Goal: Contribute content

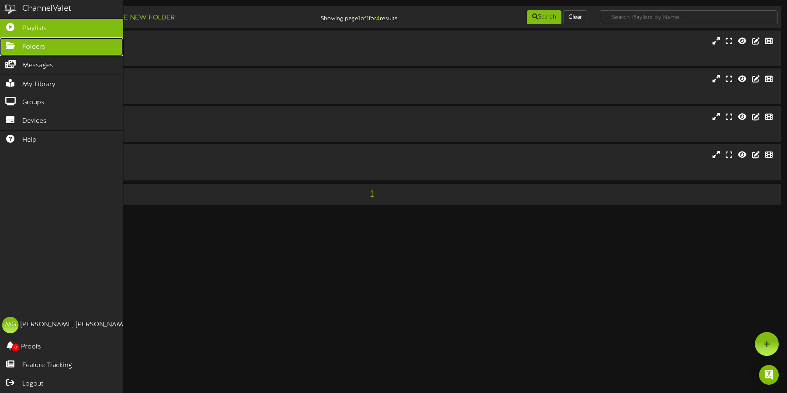
click at [36, 42] on span "Folders" at bounding box center [33, 46] width 23 height 9
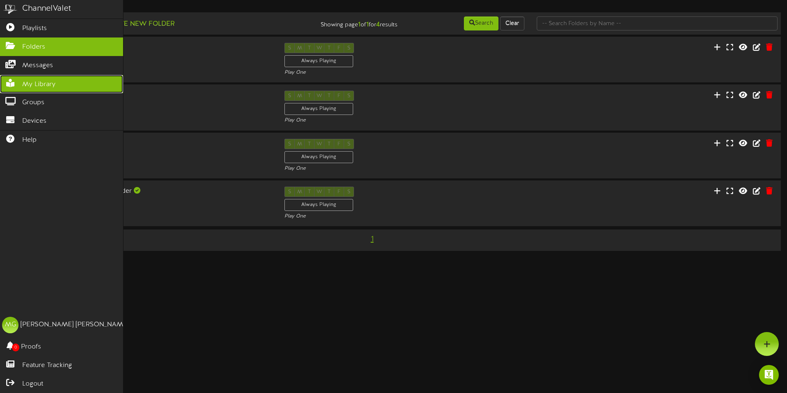
click at [37, 83] on span "My Library" at bounding box center [38, 84] width 33 height 9
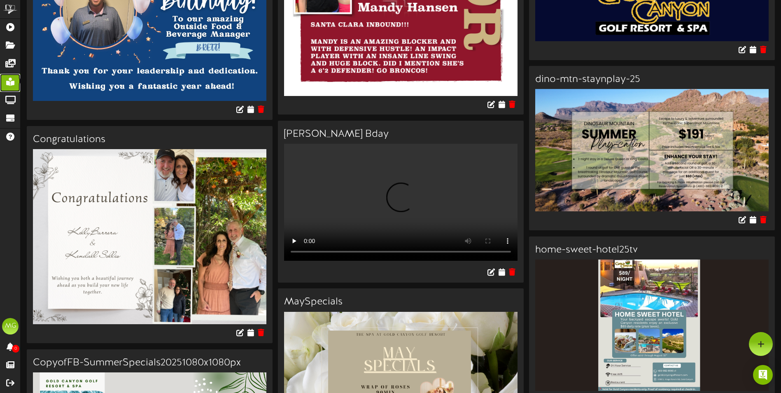
scroll to position [1482, 0]
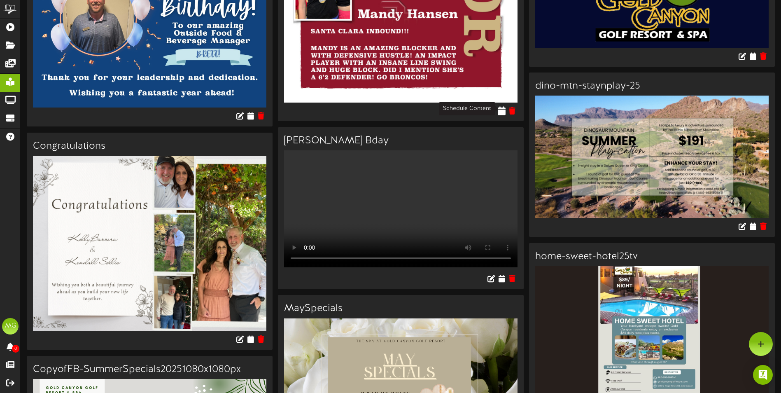
click at [503, 107] on icon at bounding box center [502, 110] width 8 height 9
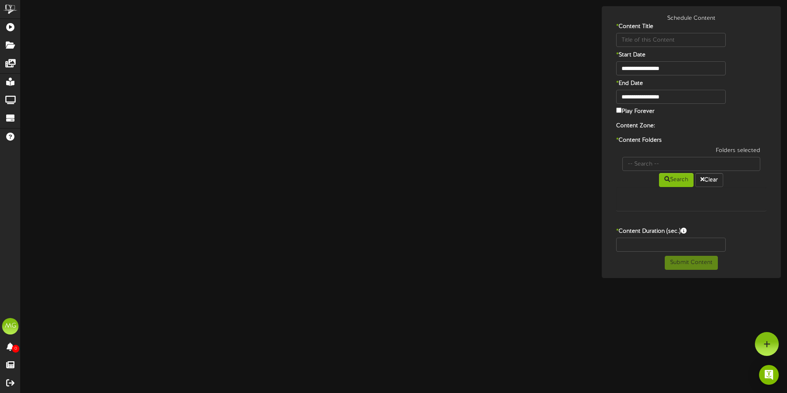
type input "MandyHansen"
type input "8"
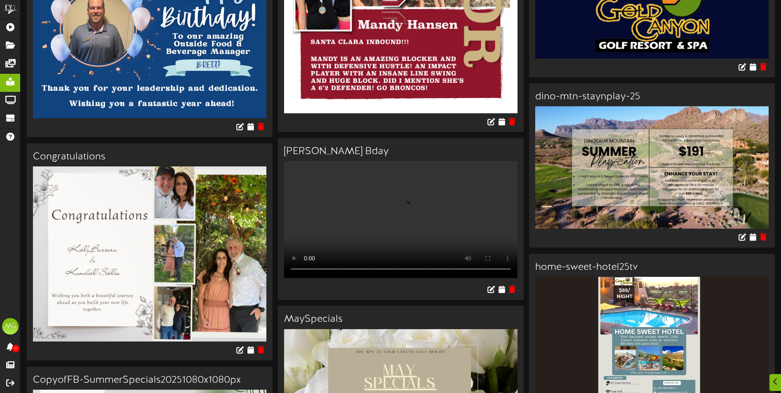
scroll to position [1482, 0]
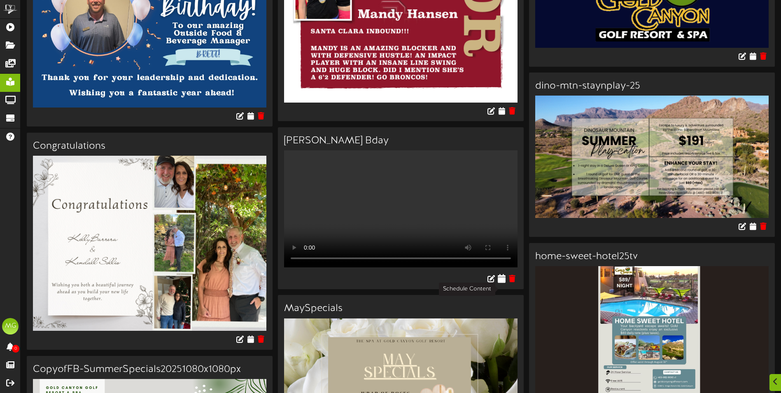
click at [499, 283] on icon at bounding box center [502, 278] width 8 height 9
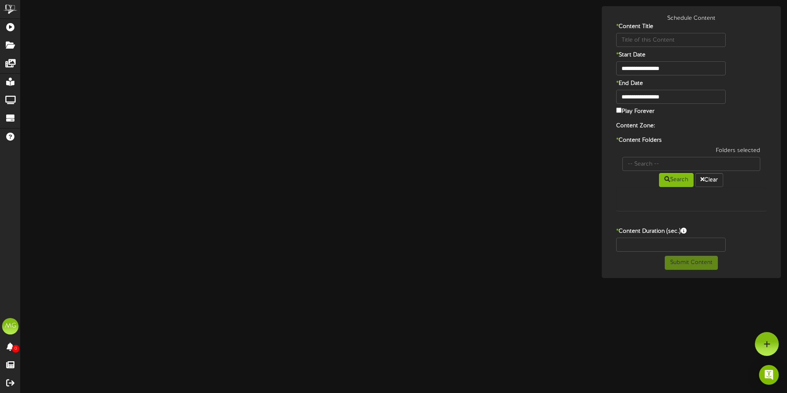
type input "Marvins Bday"
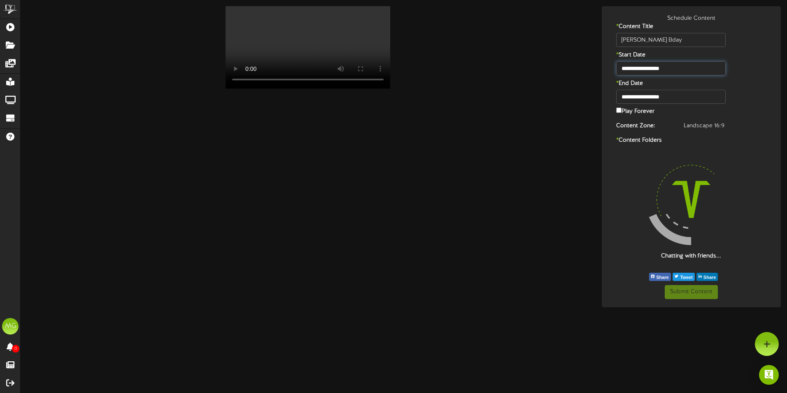
click at [662, 68] on input "**********" at bounding box center [671, 68] width 110 height 14
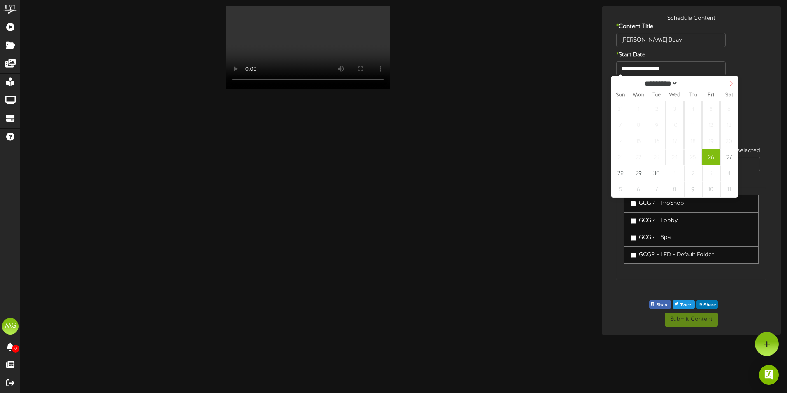
select select "*"
click at [726, 82] on span at bounding box center [731, 83] width 14 height 14
type input "**********"
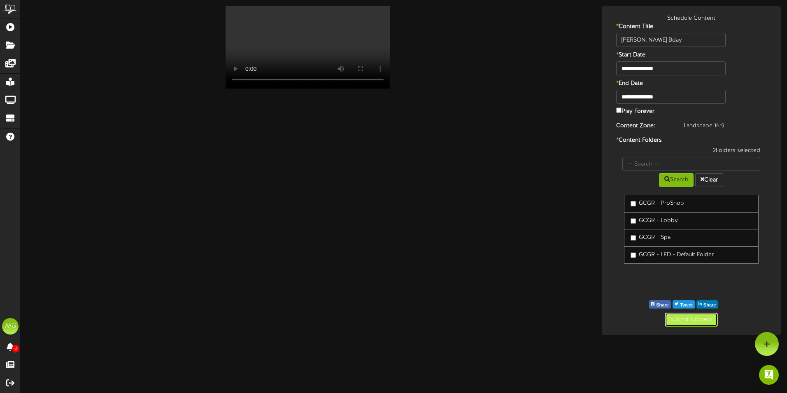
click at [691, 321] on button "Submit Content" at bounding box center [691, 319] width 53 height 14
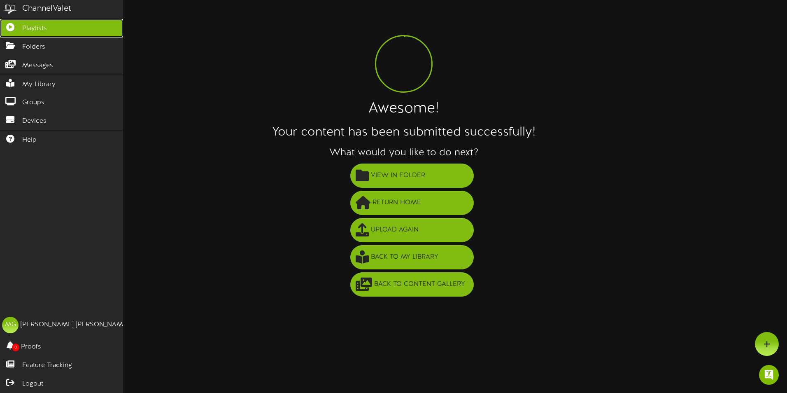
click at [19, 21] on link "Playlists" at bounding box center [61, 28] width 123 height 19
